Goal: Check status

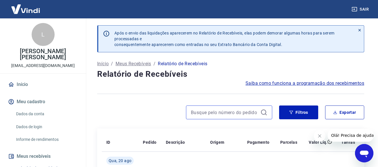
click at [217, 111] on input at bounding box center [224, 112] width 67 height 9
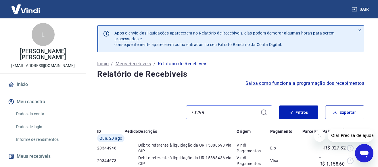
type input "70299"
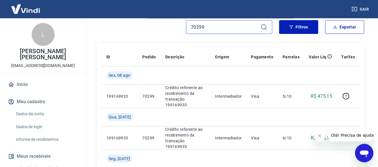
scroll to position [88, 0]
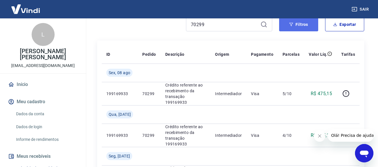
click at [310, 26] on button "Filtros" at bounding box center [298, 25] width 39 height 14
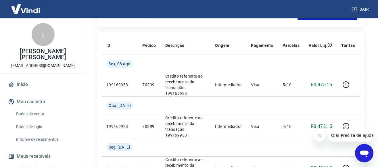
scroll to position [235, 0]
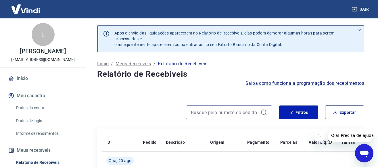
click at [230, 113] on input at bounding box center [224, 112] width 67 height 9
type input "70349"
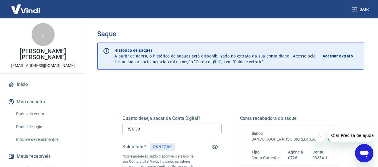
click at [343, 56] on p "Acessar extrato" at bounding box center [338, 56] width 30 height 6
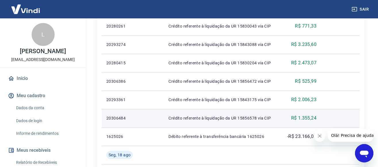
scroll to position [235, 0]
